Goal: Task Accomplishment & Management: Complete application form

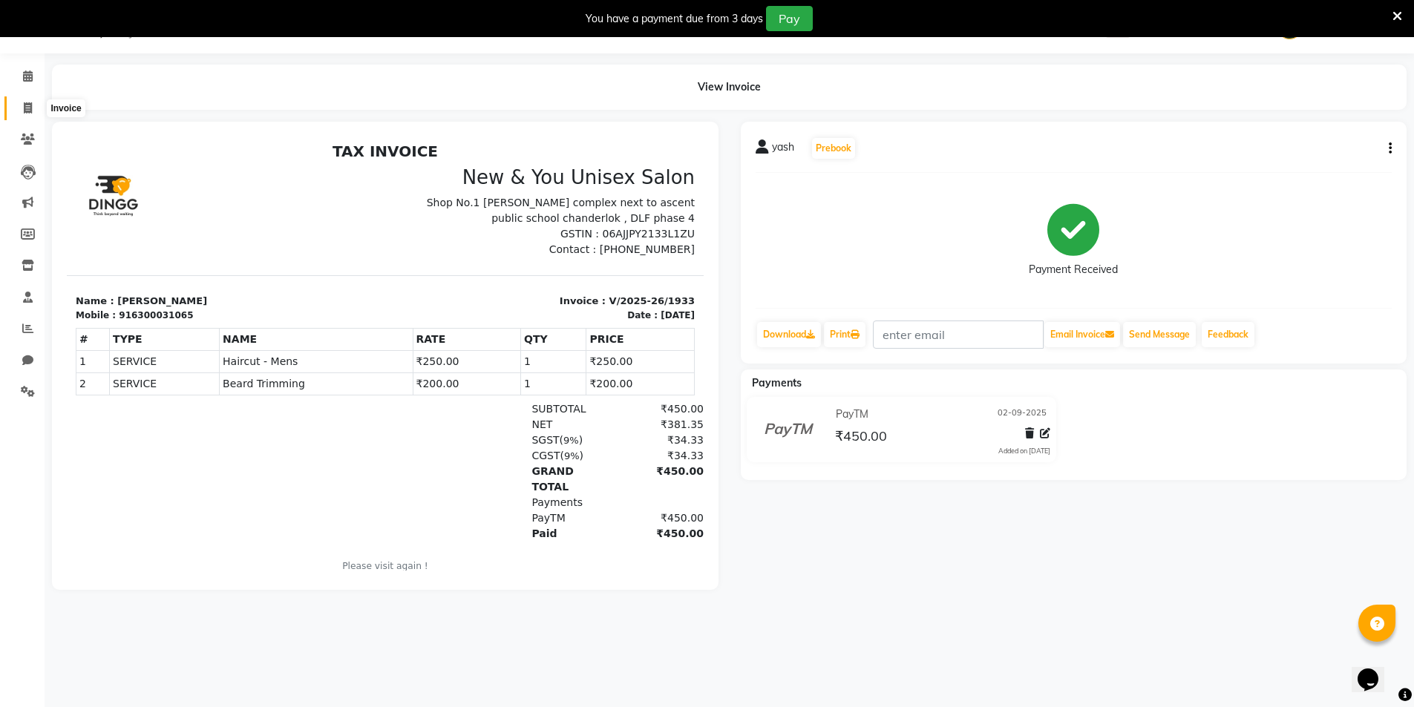
click at [24, 106] on icon at bounding box center [28, 107] width 8 height 11
select select "service"
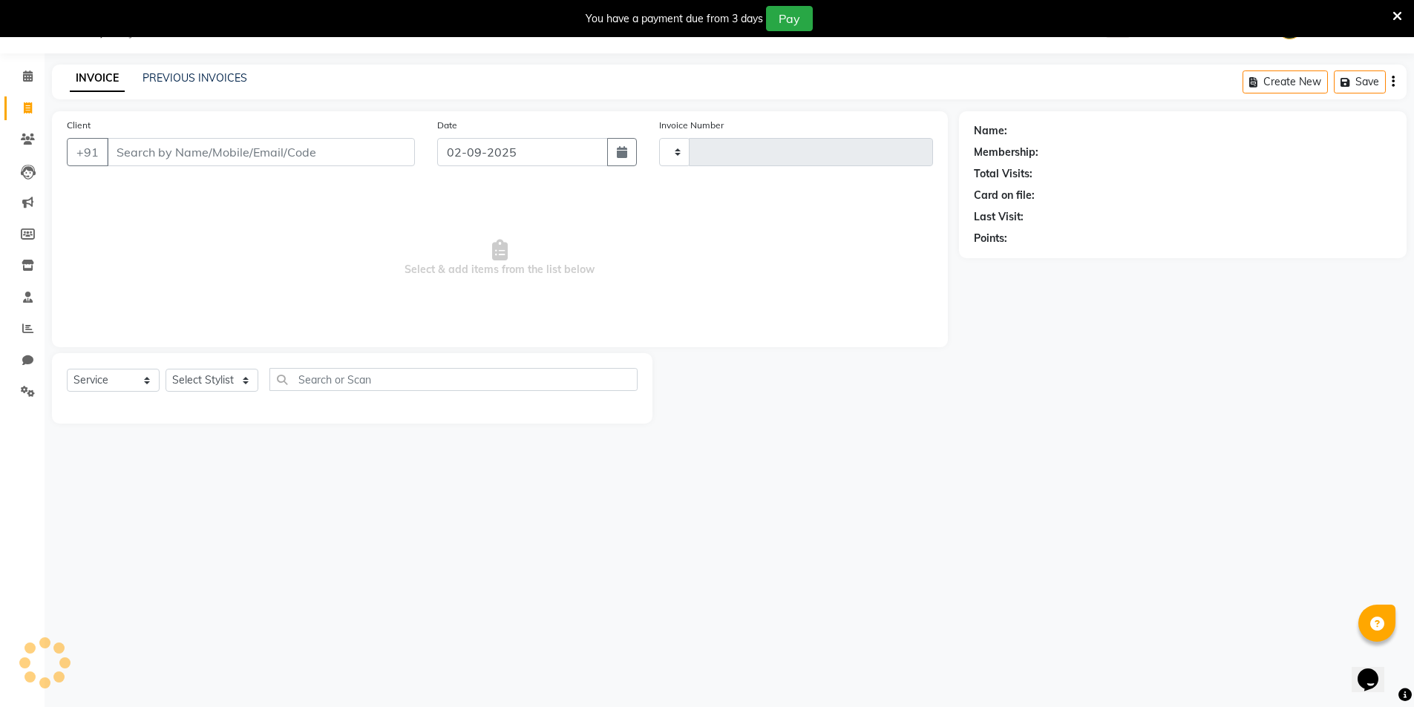
type input "1934"
select select "31"
click at [207, 373] on select "Select Stylist" at bounding box center [211, 380] width 93 height 23
click at [206, 377] on select "Select Stylist" at bounding box center [211, 380] width 93 height 23
click at [206, 377] on select "Select Stylist HEMANT [PERSON_NAME] [PERSON_NAME] Salon Manager [PERSON_NAME] […" at bounding box center [211, 380] width 93 height 23
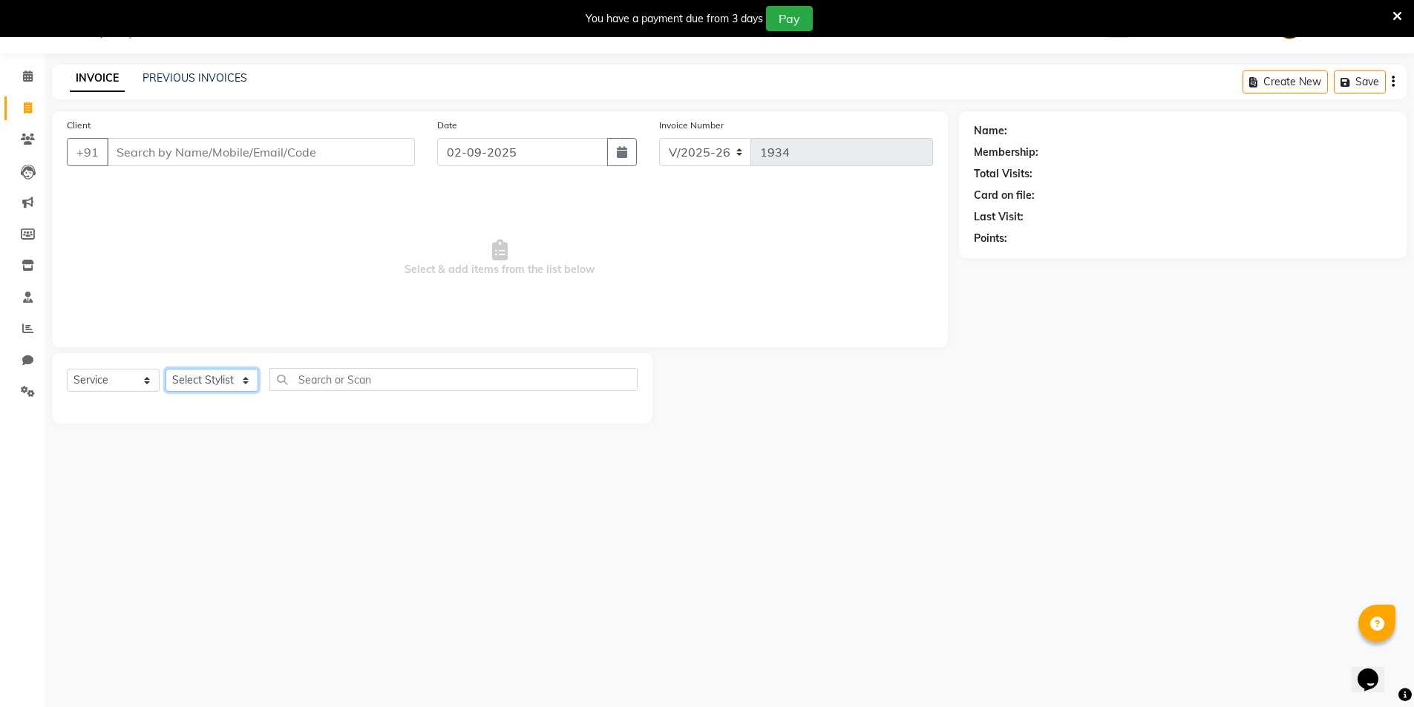
select select "70140"
click at [165, 369] on select "Select Stylist HEMANT [PERSON_NAME] [PERSON_NAME] Salon Manager [PERSON_NAME] […" at bounding box center [211, 380] width 93 height 23
click at [312, 386] on input "text" at bounding box center [453, 379] width 368 height 23
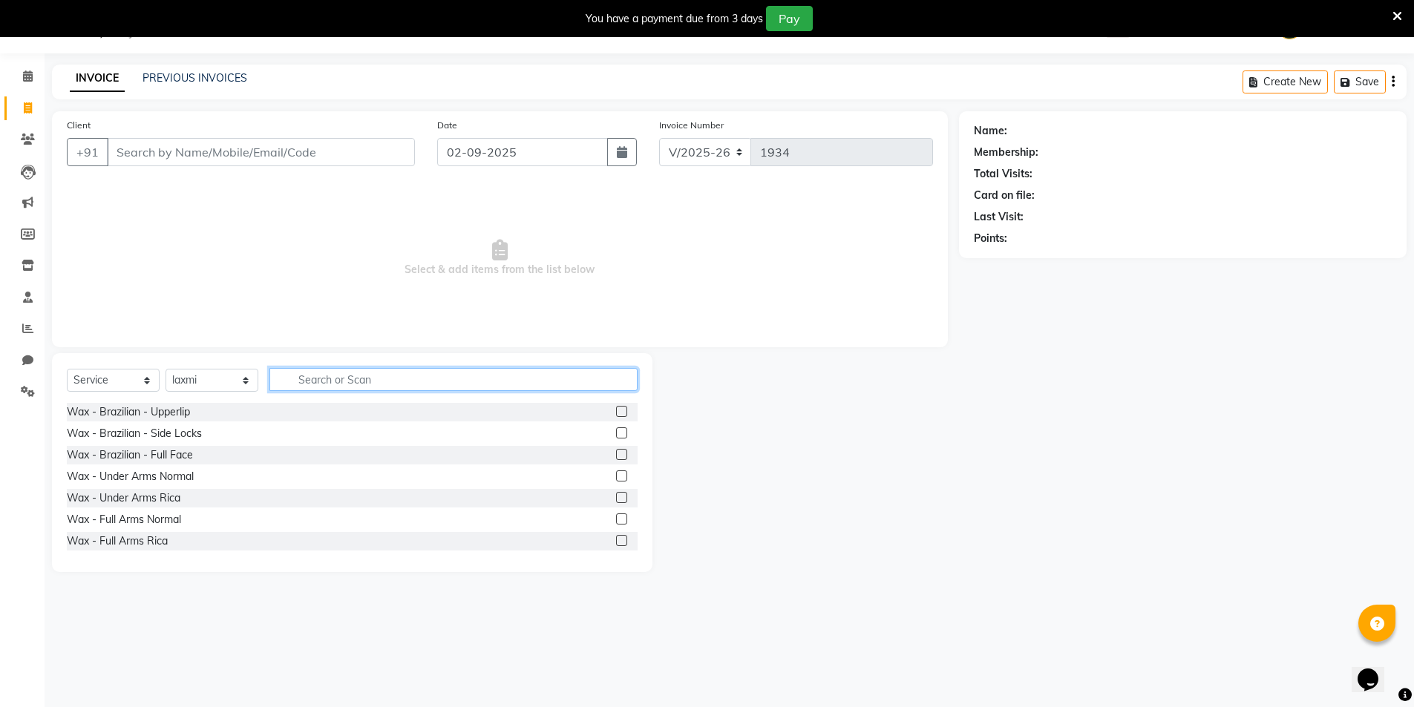
type input "a"
type input "fac"
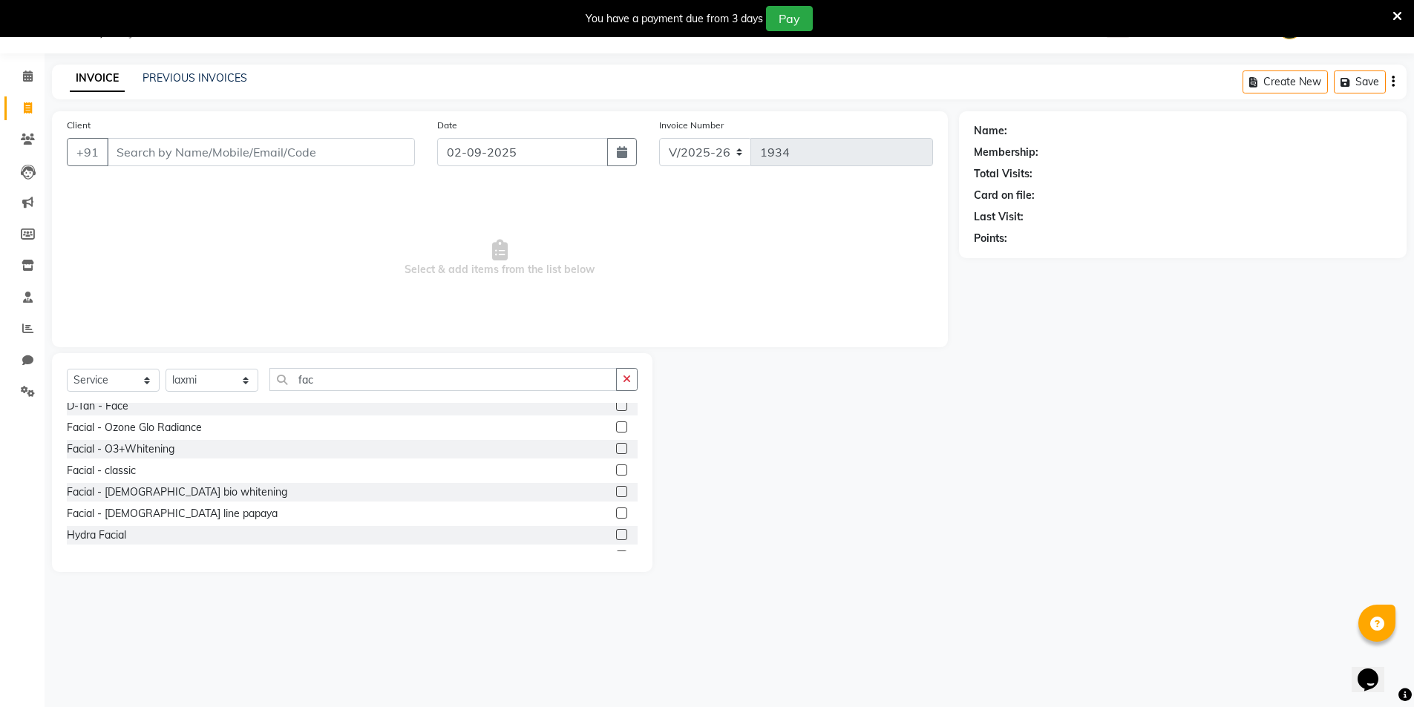
click at [616, 511] on label at bounding box center [621, 513] width 11 height 11
click at [616, 511] on input "checkbox" at bounding box center [621, 514] width 10 height 10
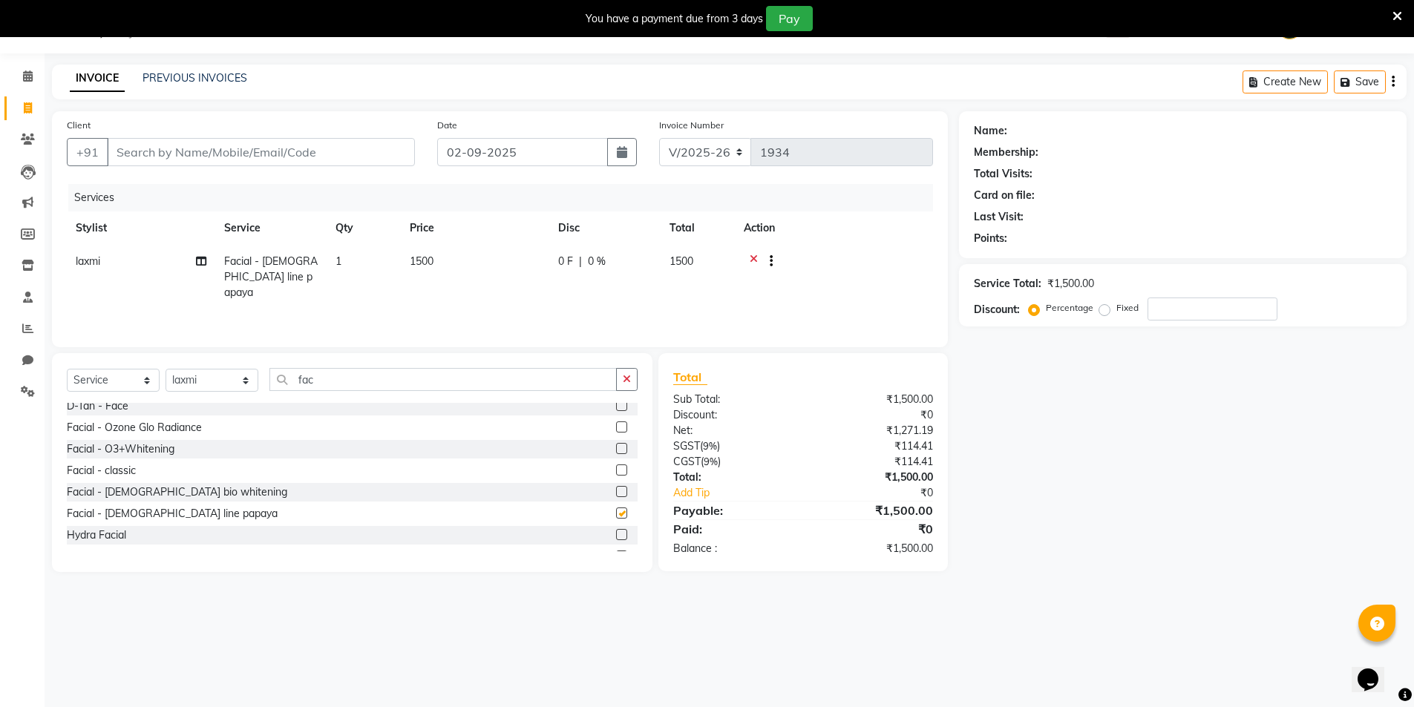
checkbox input "false"
drag, startPoint x: 322, startPoint y: 376, endPoint x: 275, endPoint y: 375, distance: 46.8
click at [276, 375] on input "fac" at bounding box center [442, 379] width 347 height 23
click at [187, 381] on select "Select Stylist HEMANT [PERSON_NAME] [PERSON_NAME] Salon Manager [PERSON_NAME] […" at bounding box center [211, 380] width 93 height 23
click at [331, 382] on input "fac" at bounding box center [442, 379] width 347 height 23
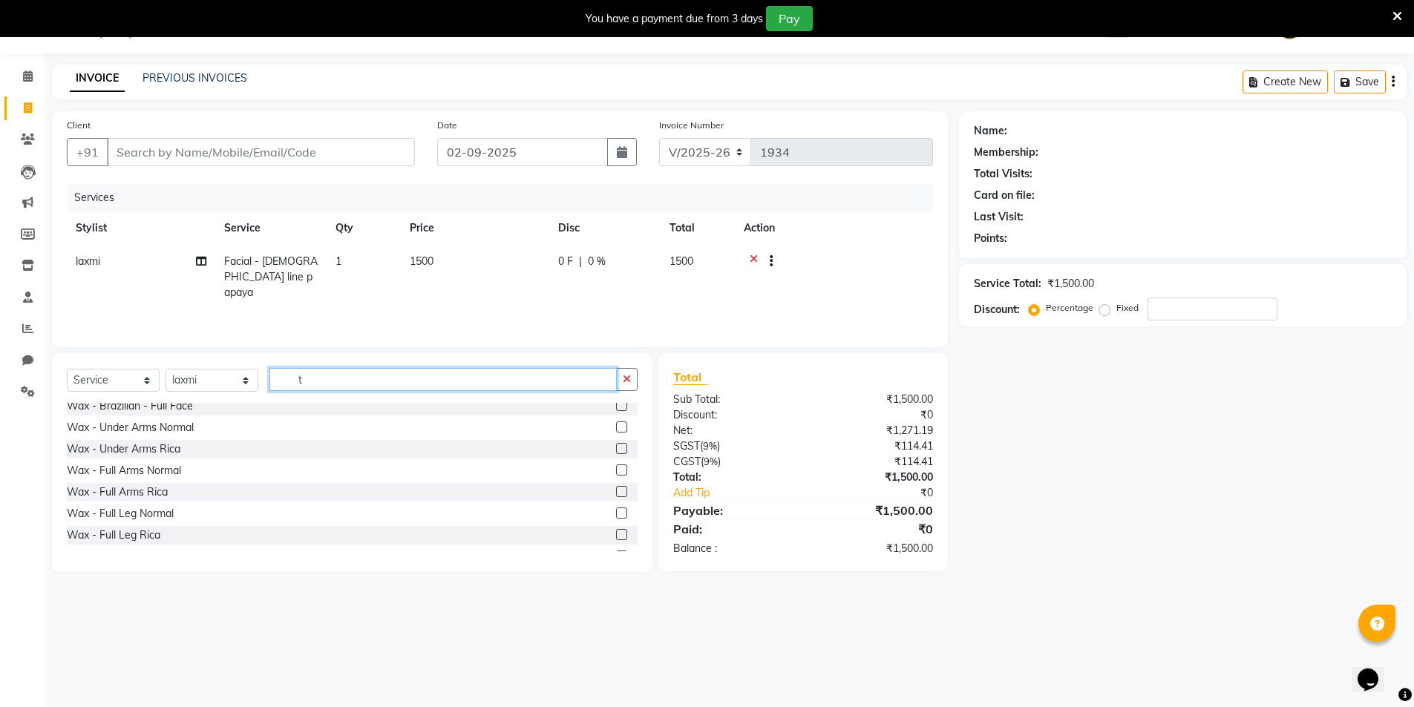
scroll to position [0, 0]
type input "thre"
click at [616, 410] on label at bounding box center [621, 411] width 11 height 11
click at [616, 410] on input "checkbox" at bounding box center [621, 412] width 10 height 10
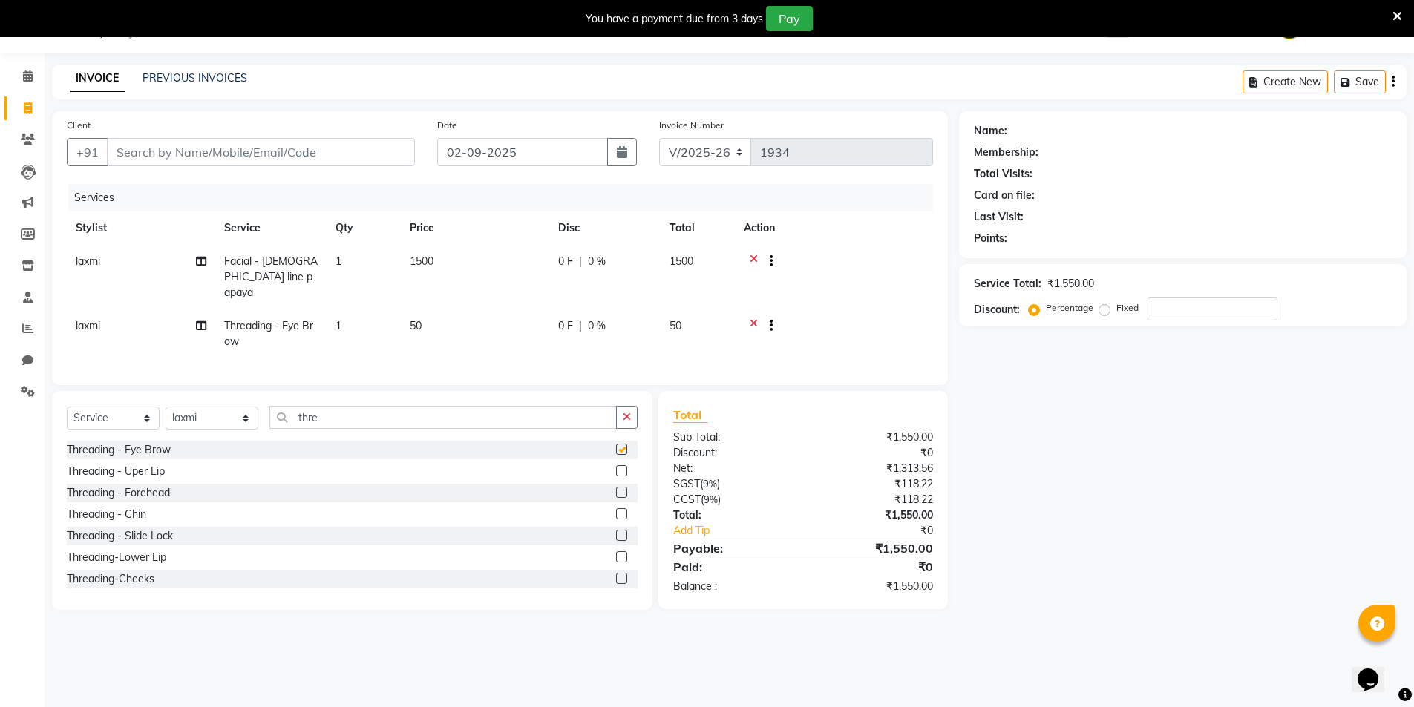
checkbox input "false"
click at [270, 169] on div "Client +91" at bounding box center [241, 147] width 370 height 61
click at [272, 158] on input "Client" at bounding box center [261, 152] width 308 height 28
type input "9"
type input "0"
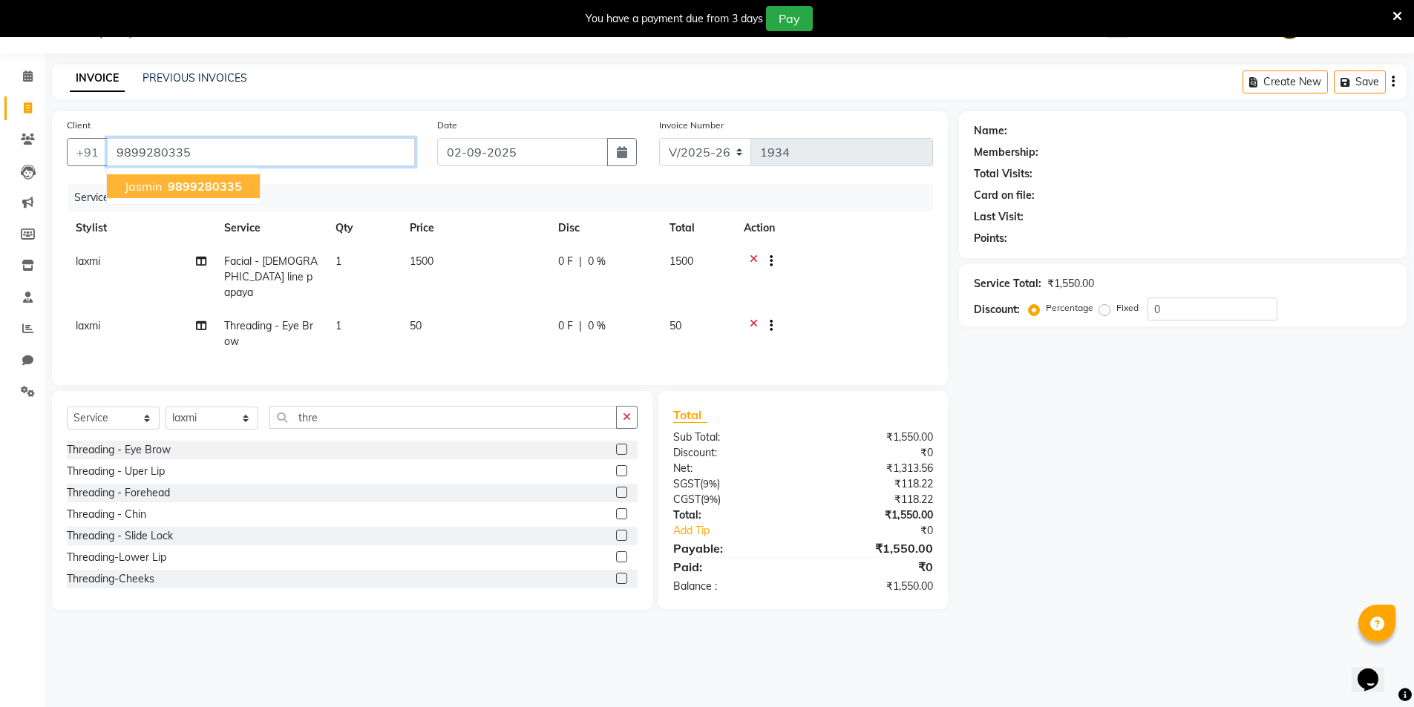
type input "9899280335"
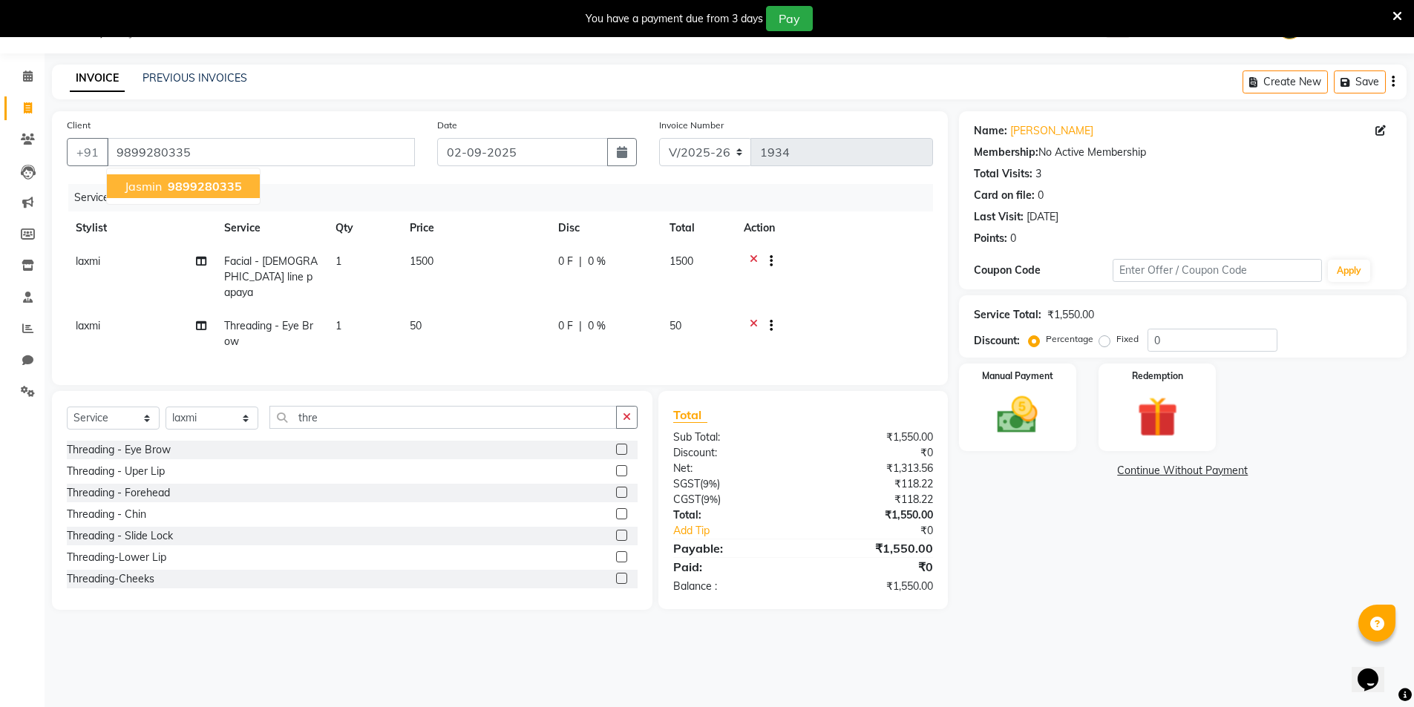
click at [221, 184] on span "9899280335" at bounding box center [205, 186] width 74 height 15
click at [1357, 83] on button "Save" at bounding box center [1360, 82] width 52 height 23
click at [29, 80] on icon at bounding box center [28, 76] width 10 height 11
